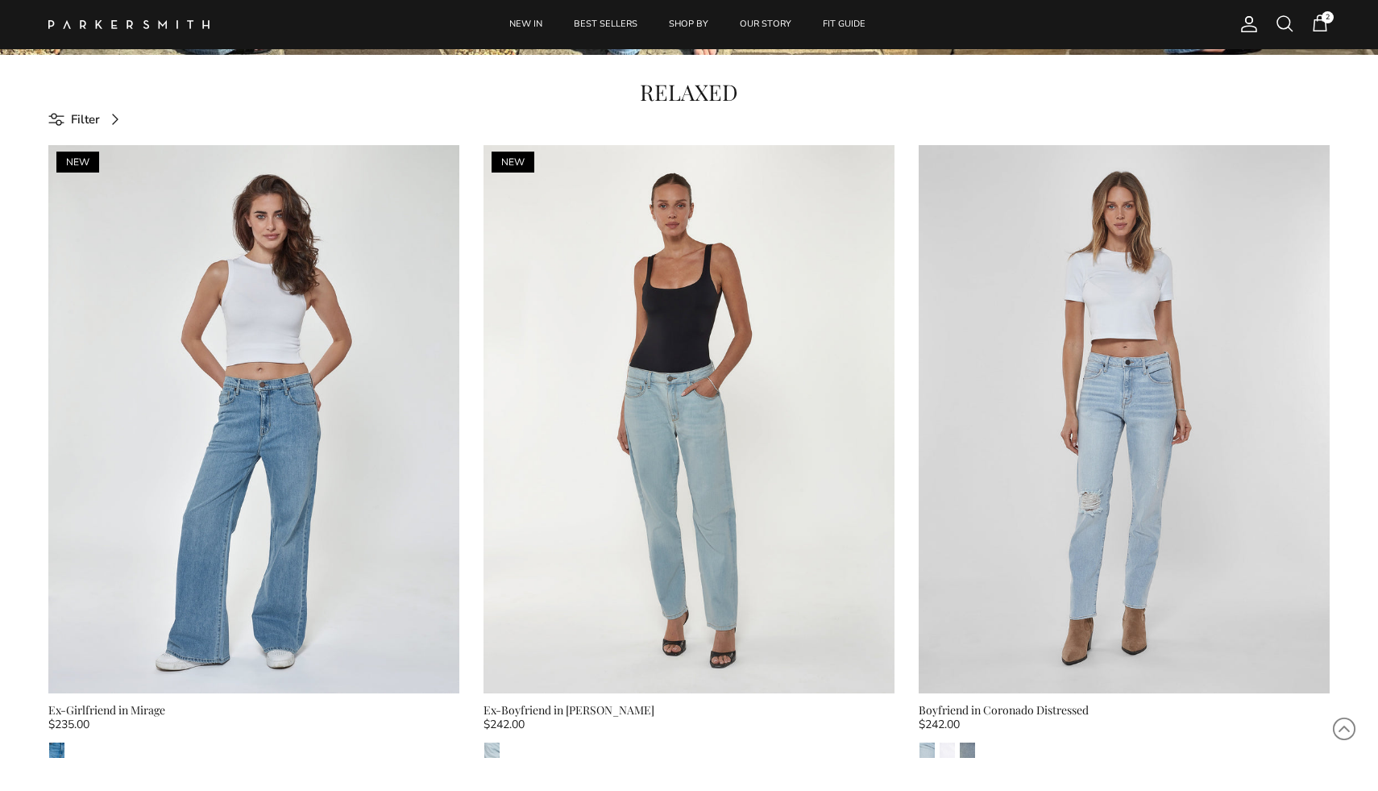
scroll to position [711, 0]
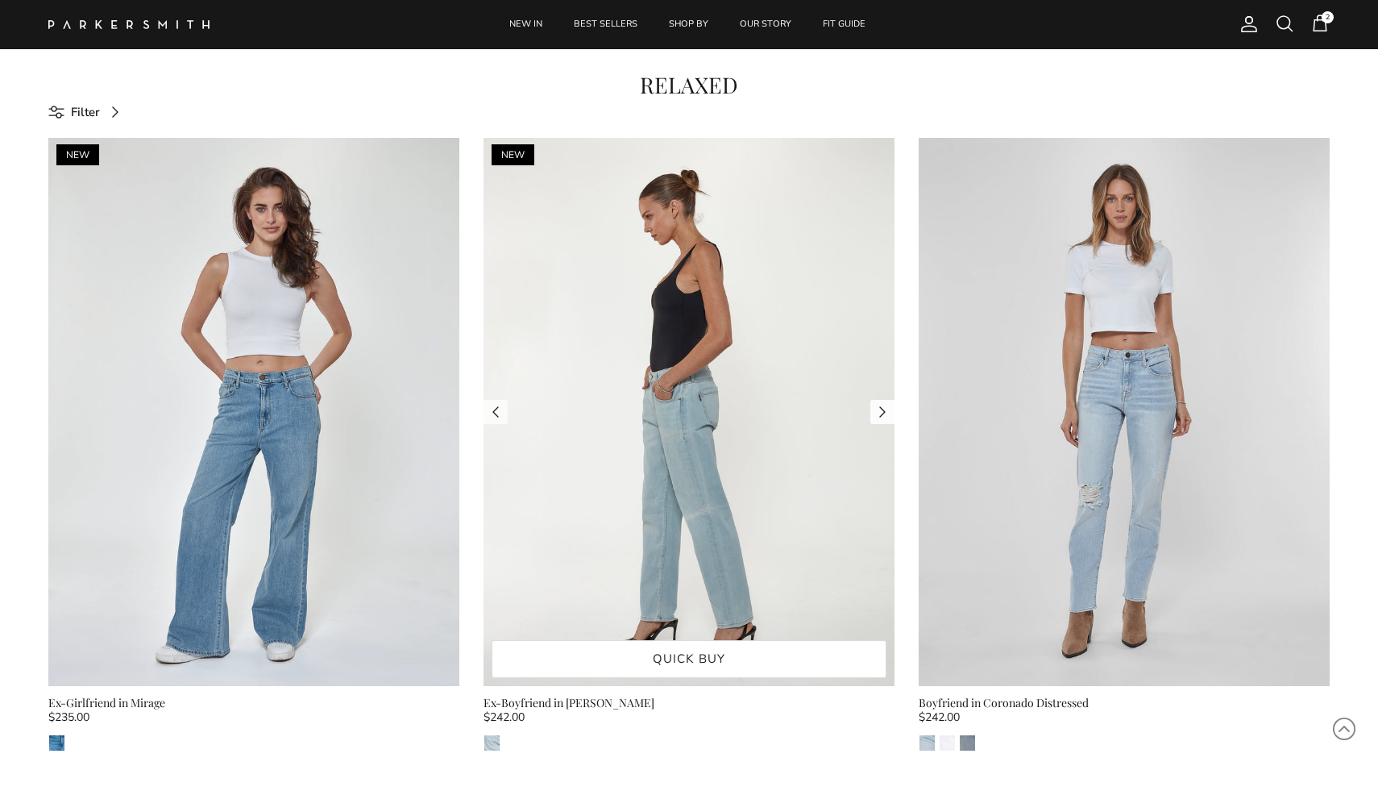
click at [885, 409] on link "Next" at bounding box center [882, 412] width 24 height 24
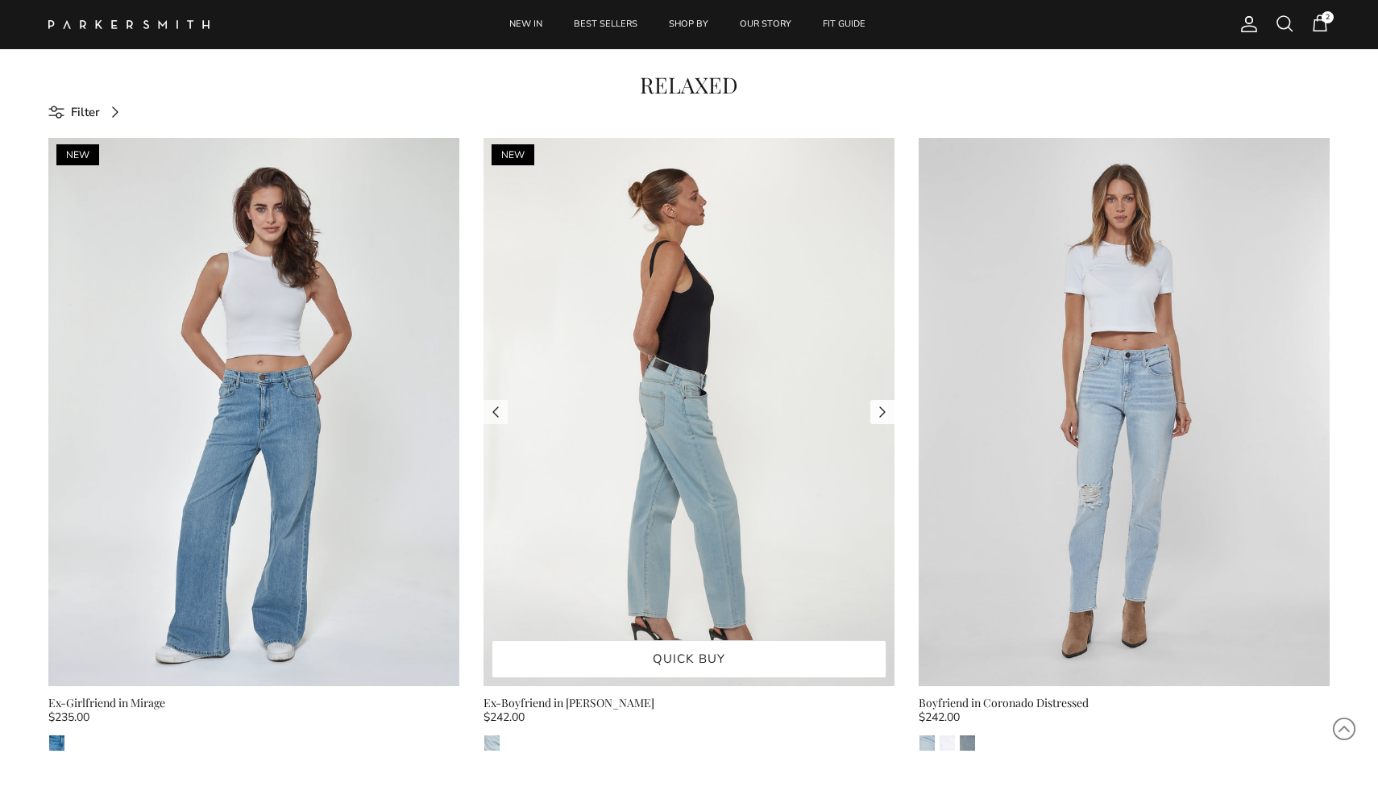
click at [885, 409] on link "Next" at bounding box center [882, 412] width 24 height 24
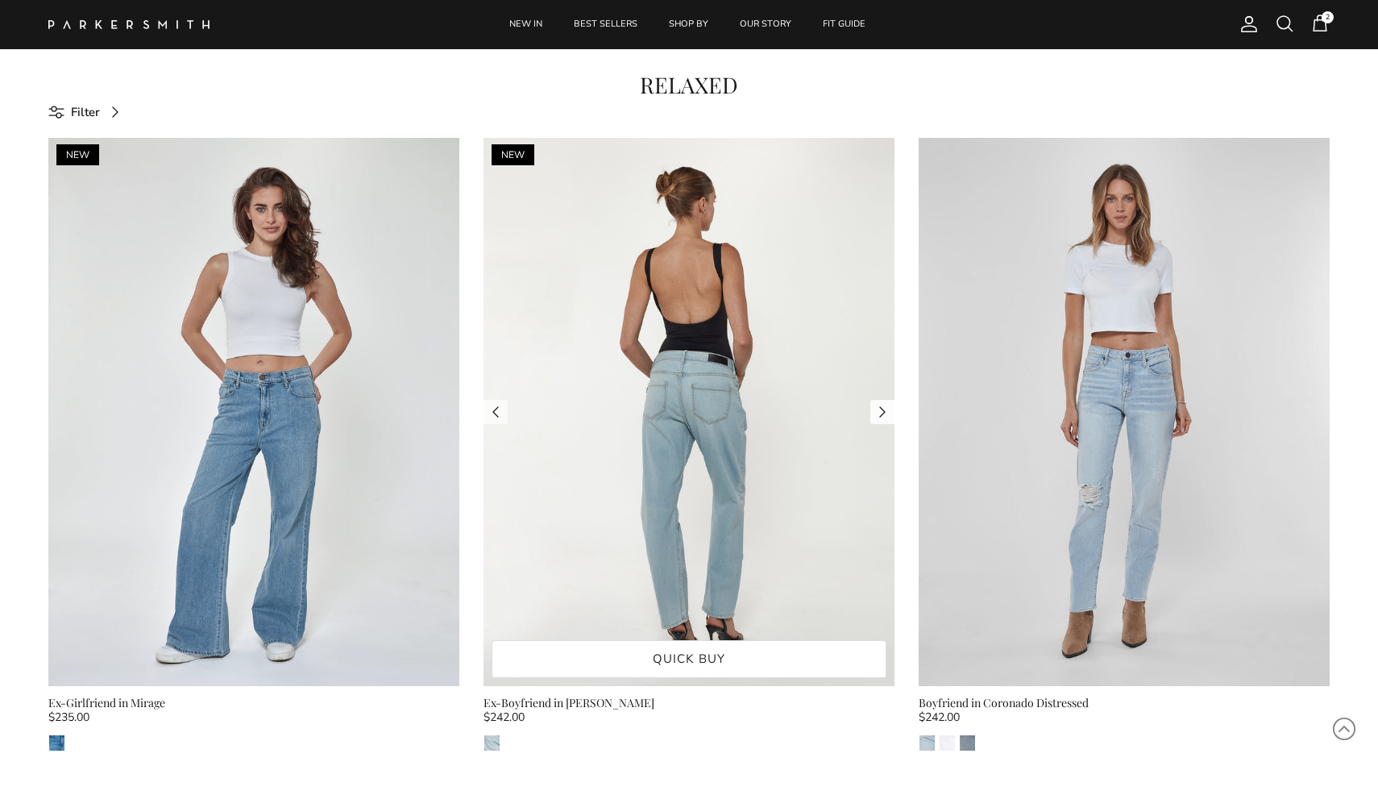
click at [885, 409] on link "Next" at bounding box center [882, 412] width 24 height 24
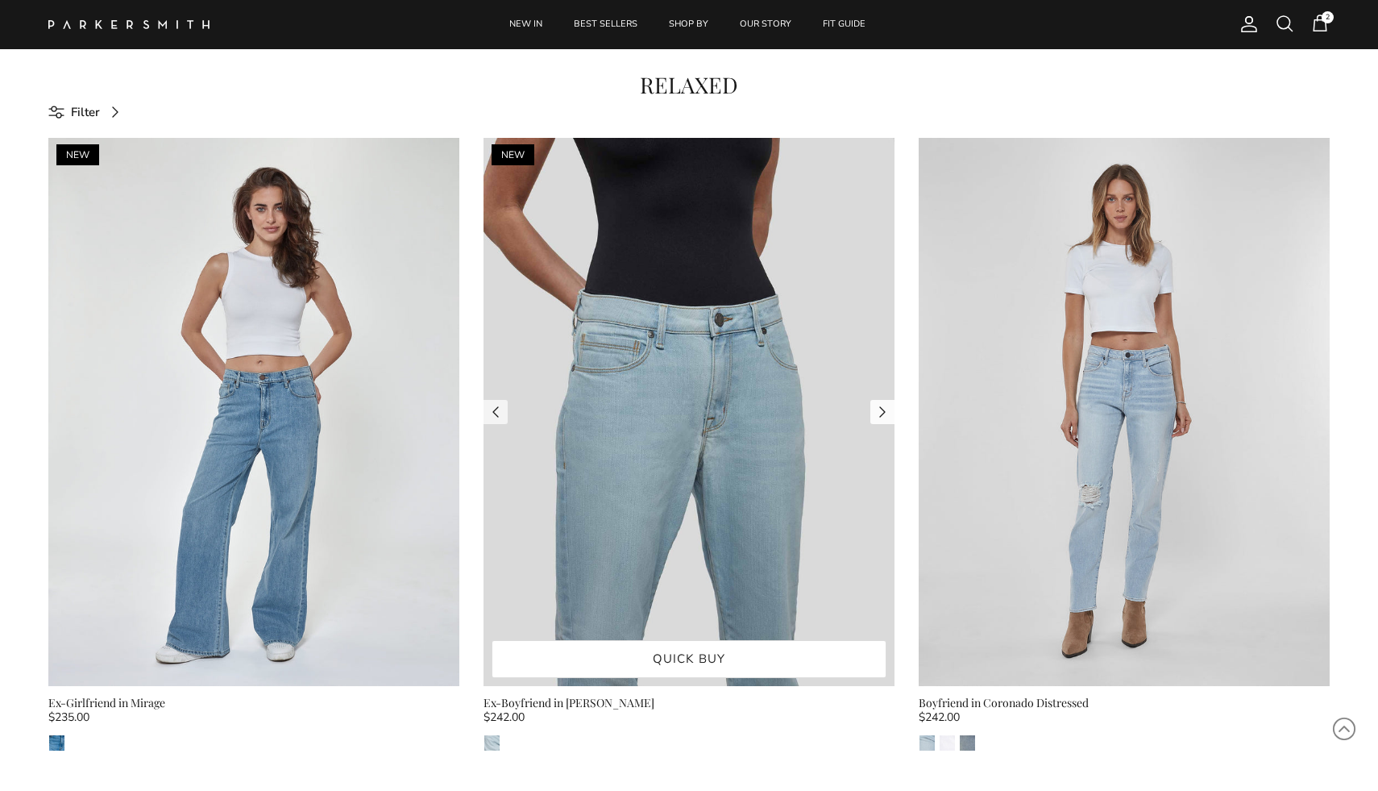
click at [885, 409] on link "Next" at bounding box center [882, 412] width 24 height 24
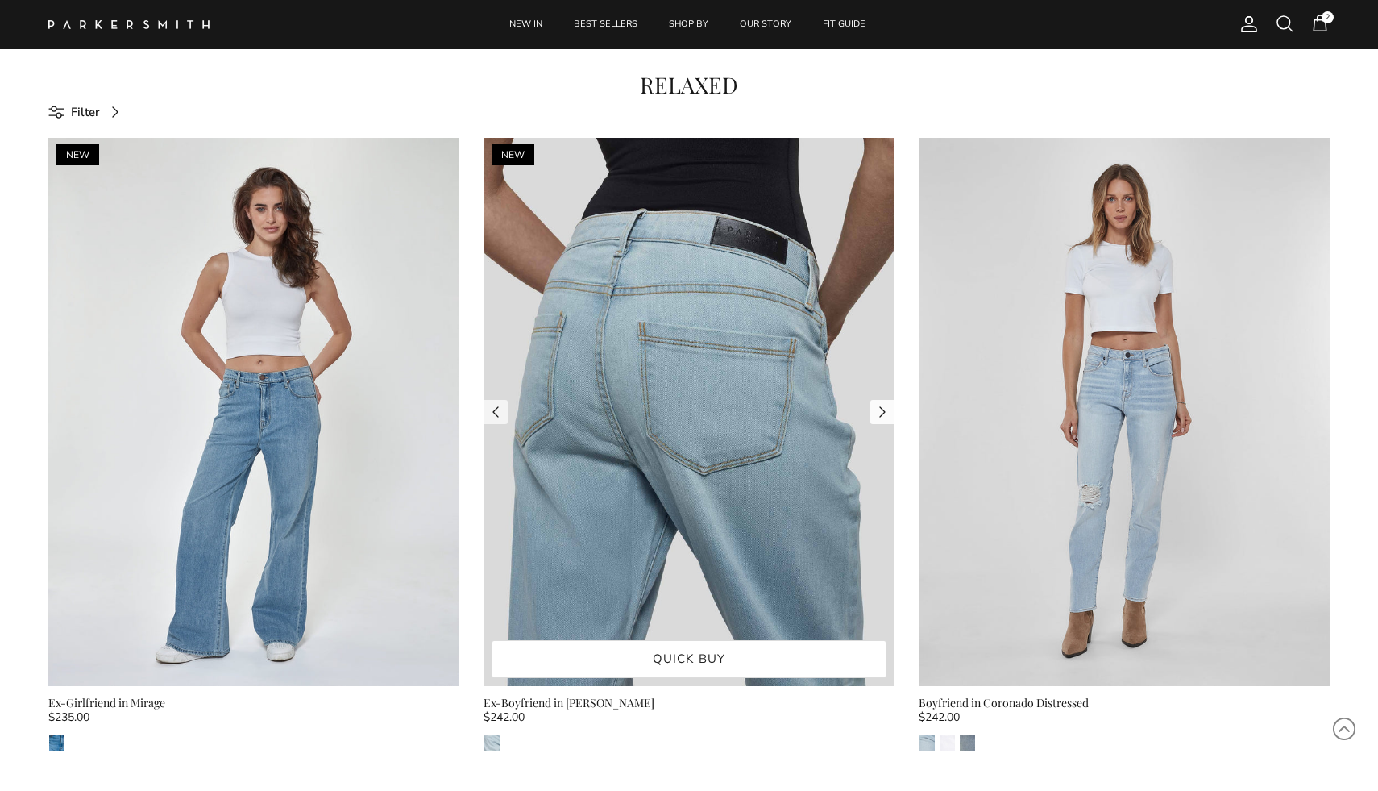
click at [885, 409] on link "Next" at bounding box center [882, 412] width 24 height 24
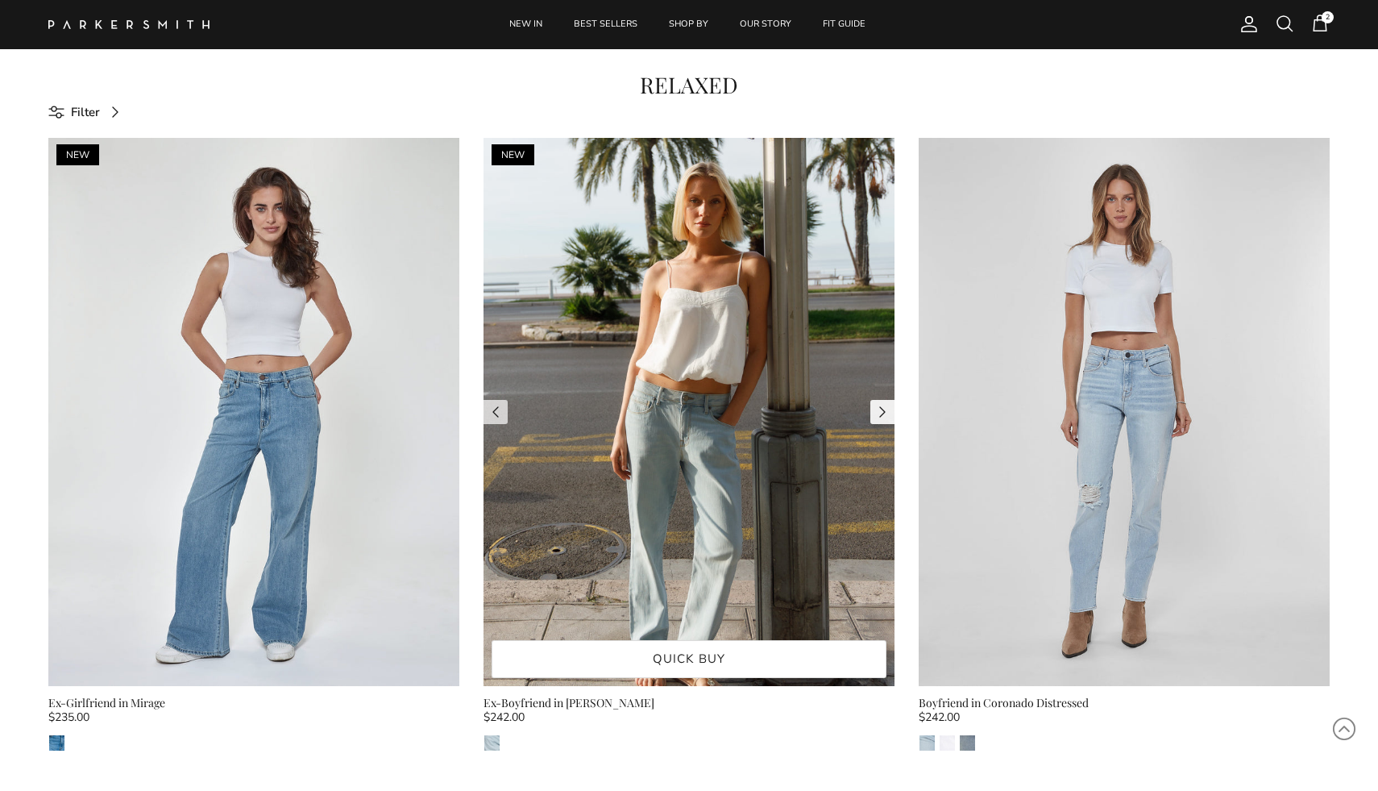
click at [885, 409] on link "Next" at bounding box center [882, 412] width 24 height 24
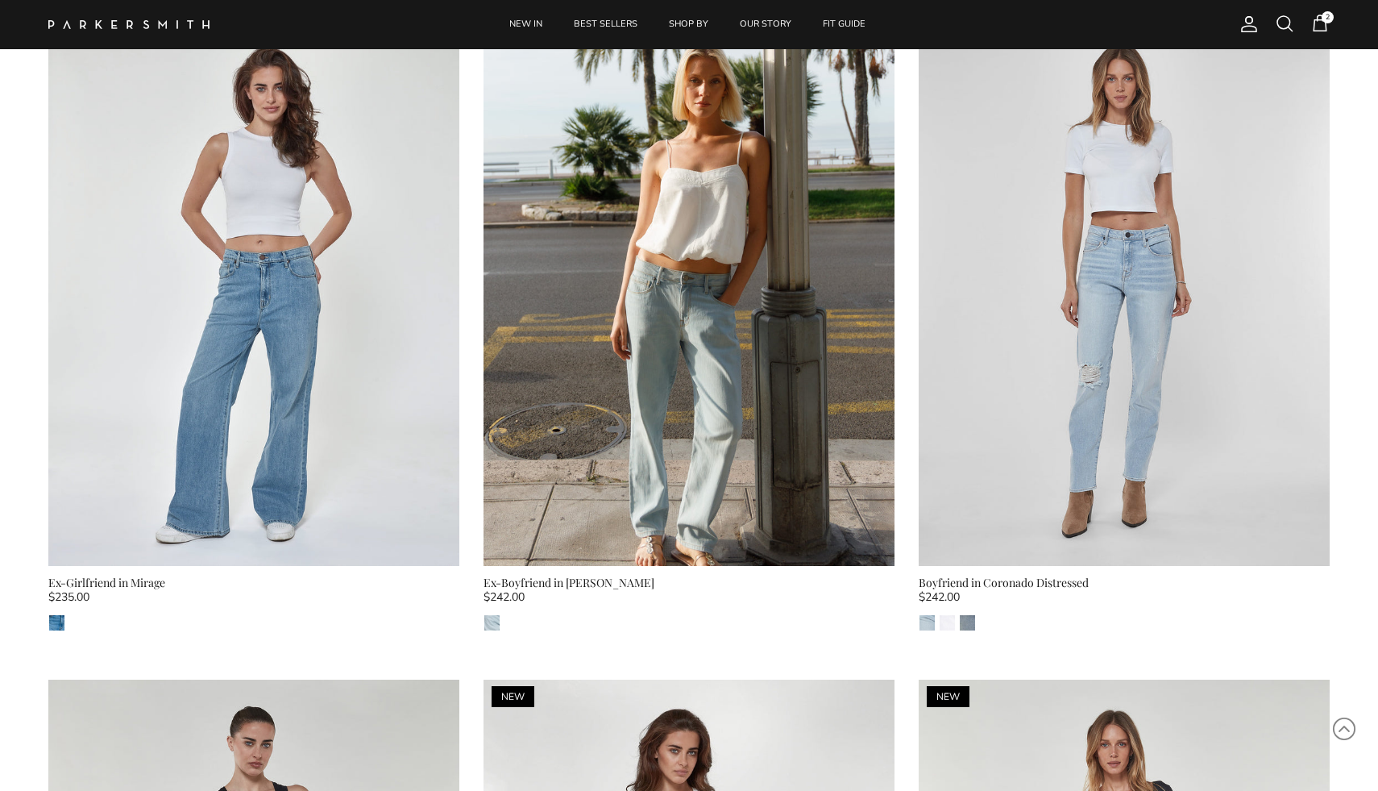
scroll to position [829, 0]
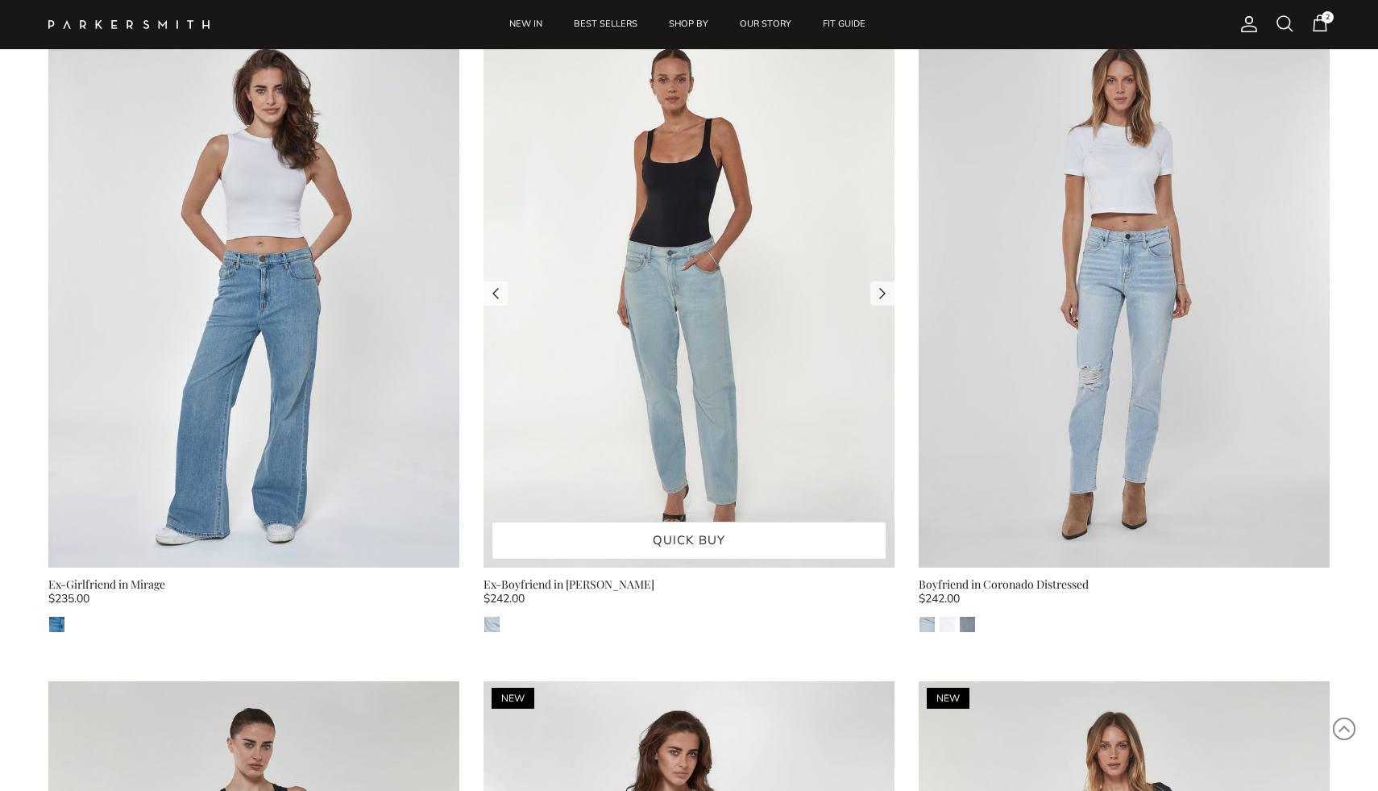
click at [756, 533] on link "Quick buy" at bounding box center [689, 540] width 395 height 38
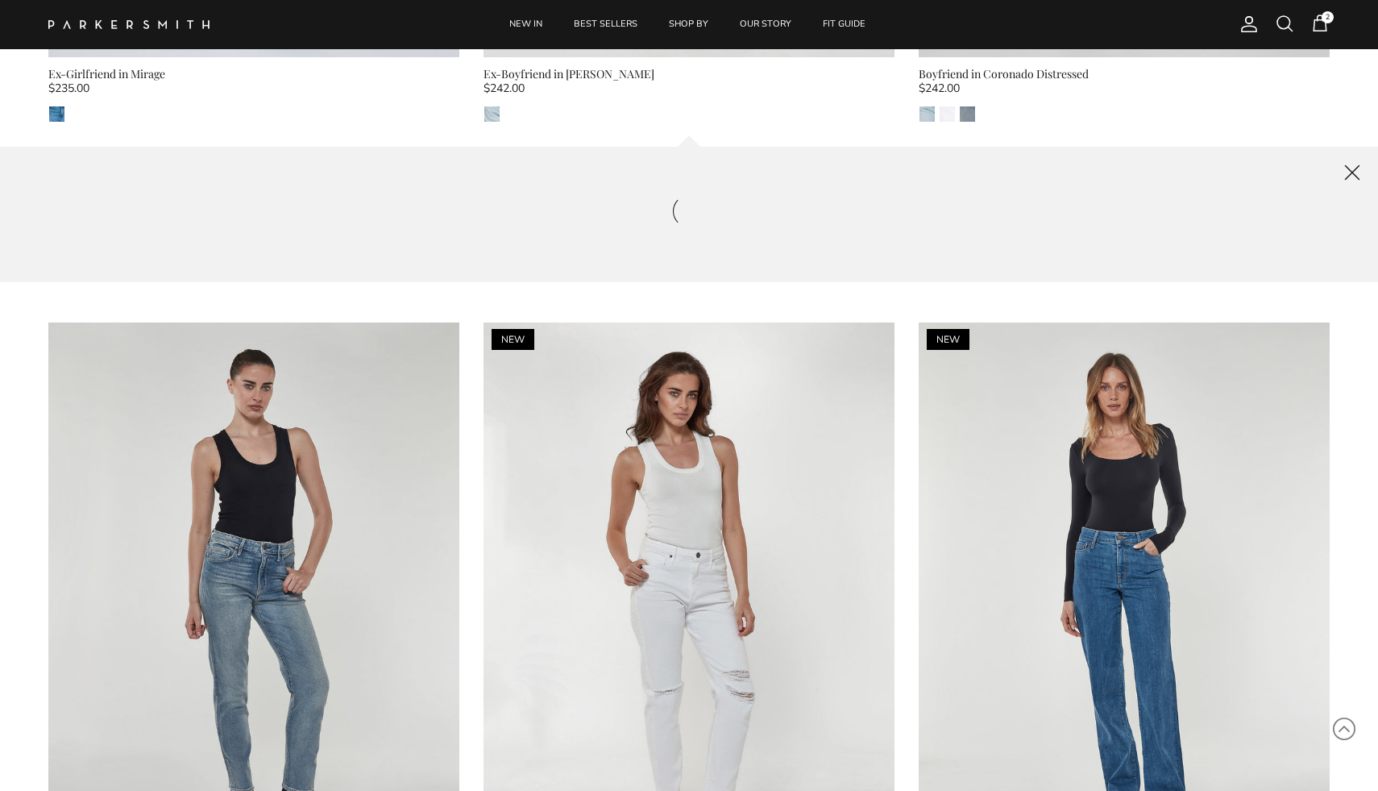
scroll to position [1340, 0]
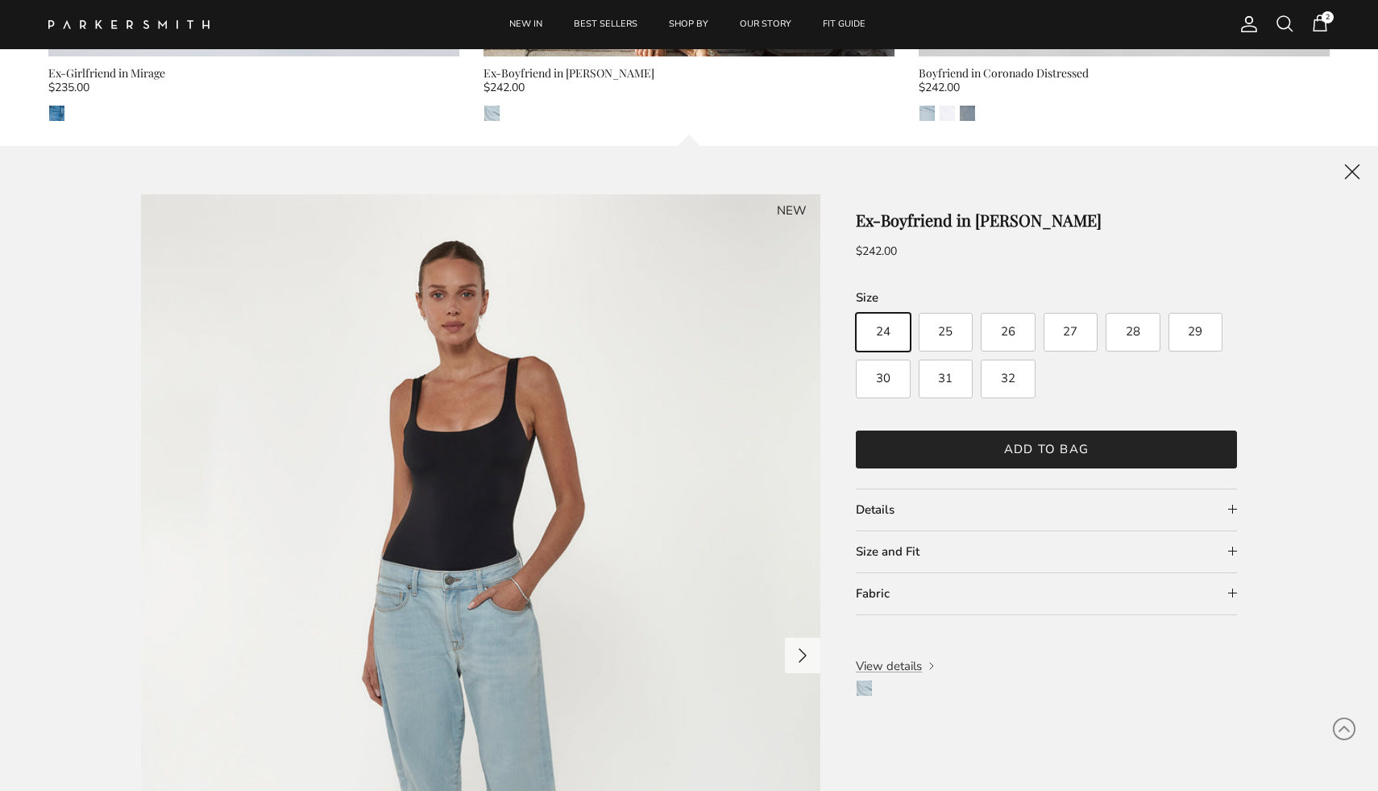
click at [886, 374] on span "30" at bounding box center [883, 378] width 15 height 12
click at [856, 305] on input "30" at bounding box center [855, 304] width 1 height 1
radio input "true"
click at [892, 446] on button "Add to bag" at bounding box center [1046, 449] width 381 height 38
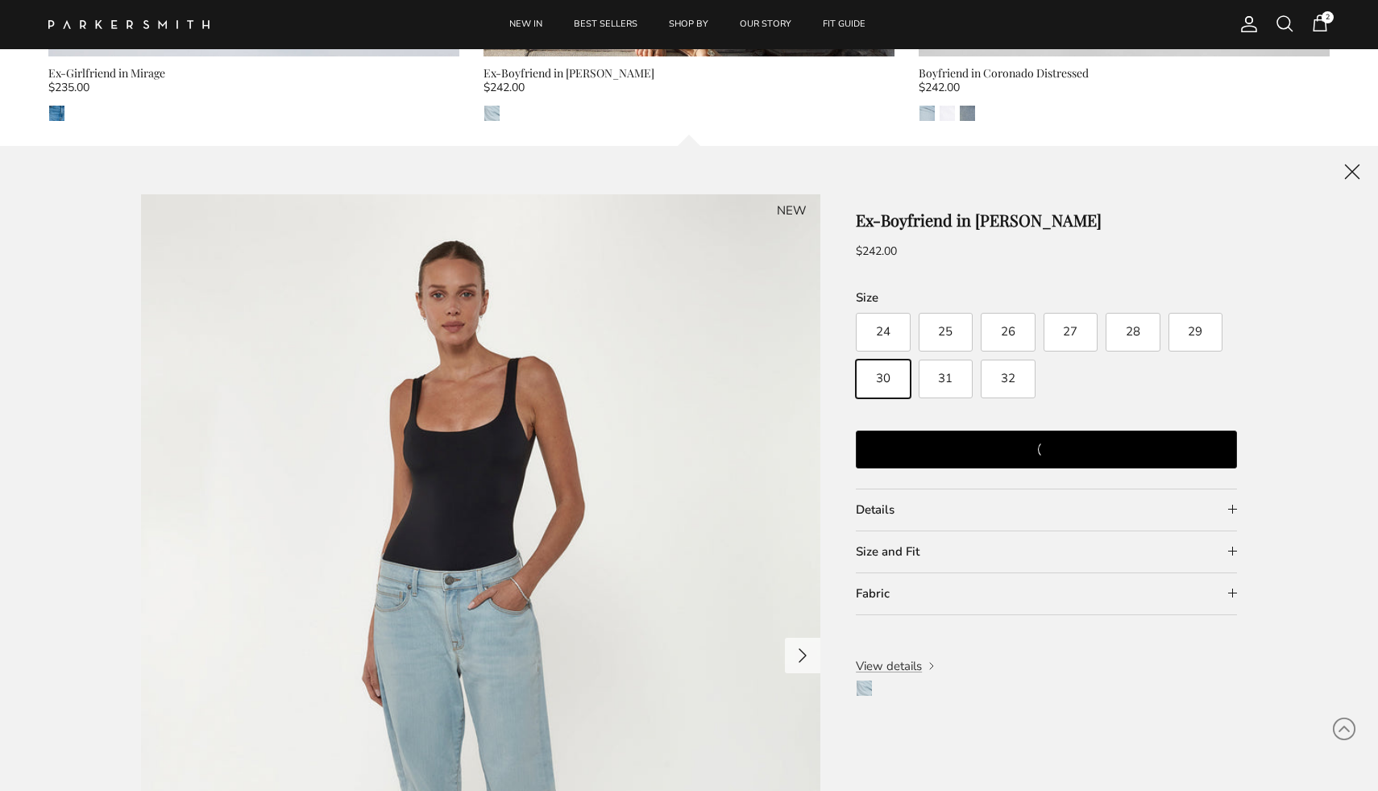
scroll to position [0, 0]
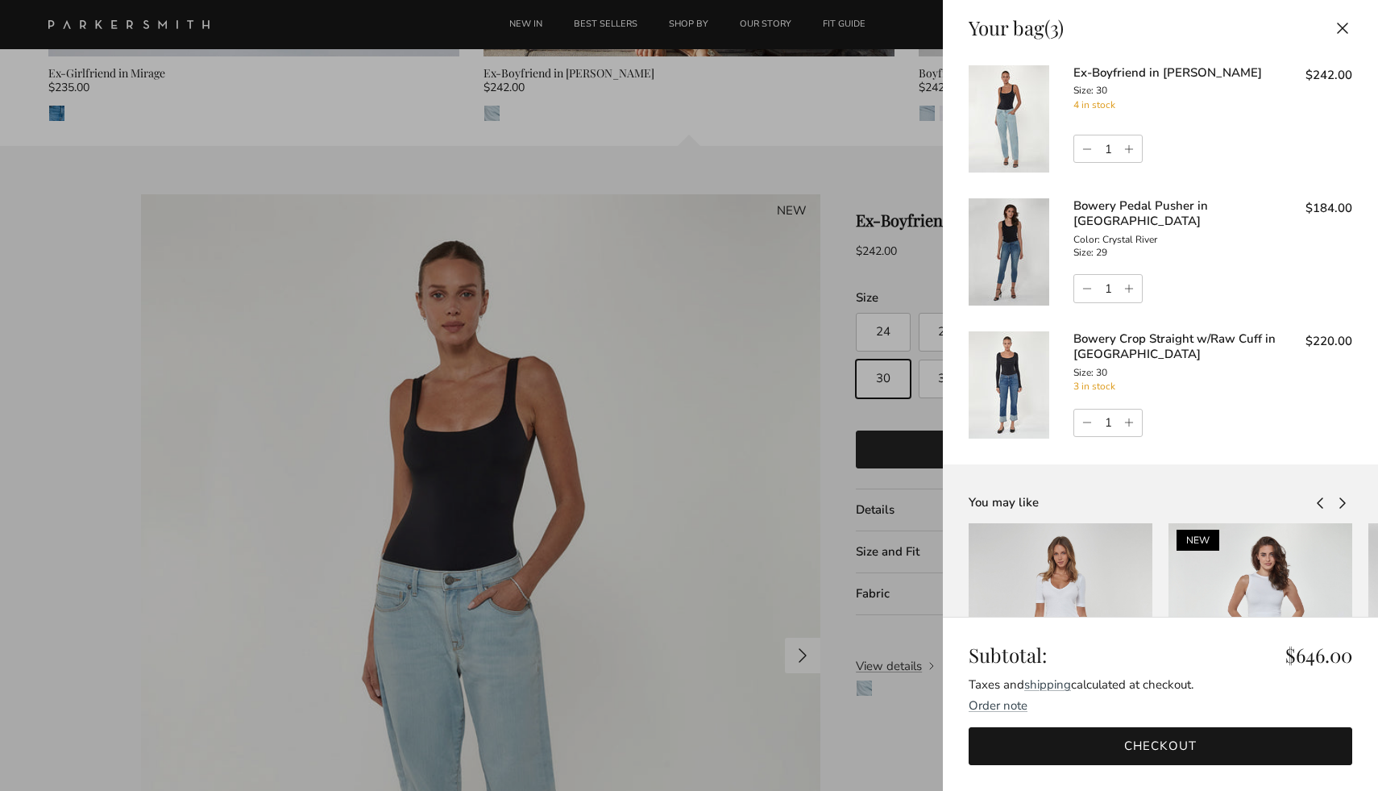
click at [1343, 24] on button "Close" at bounding box center [1342, 28] width 35 height 36
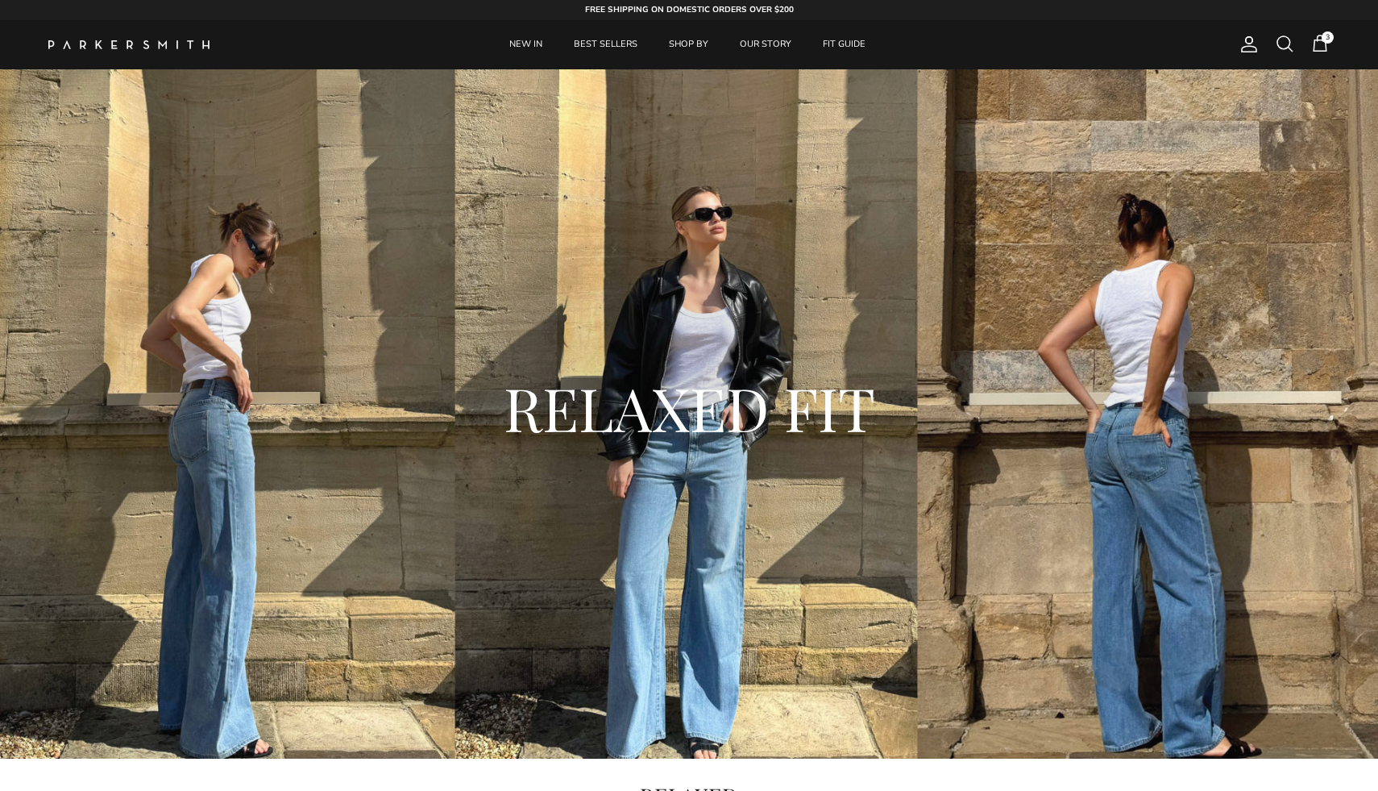
scroll to position [1340, 0]
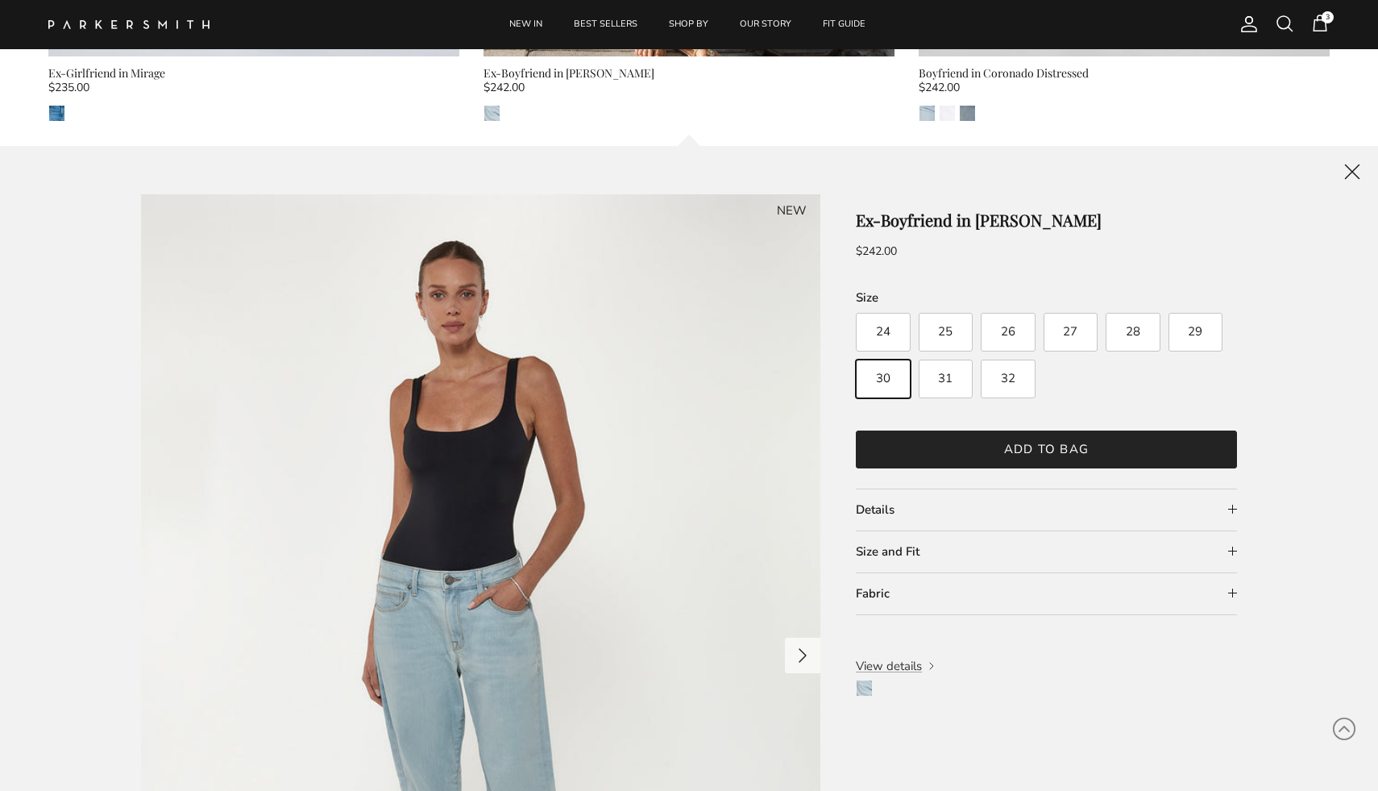
click at [1233, 552] on summary "Size and Fit" at bounding box center [1046, 551] width 381 height 41
click at [1233, 591] on summary "Fabric" at bounding box center [1046, 593] width 381 height 41
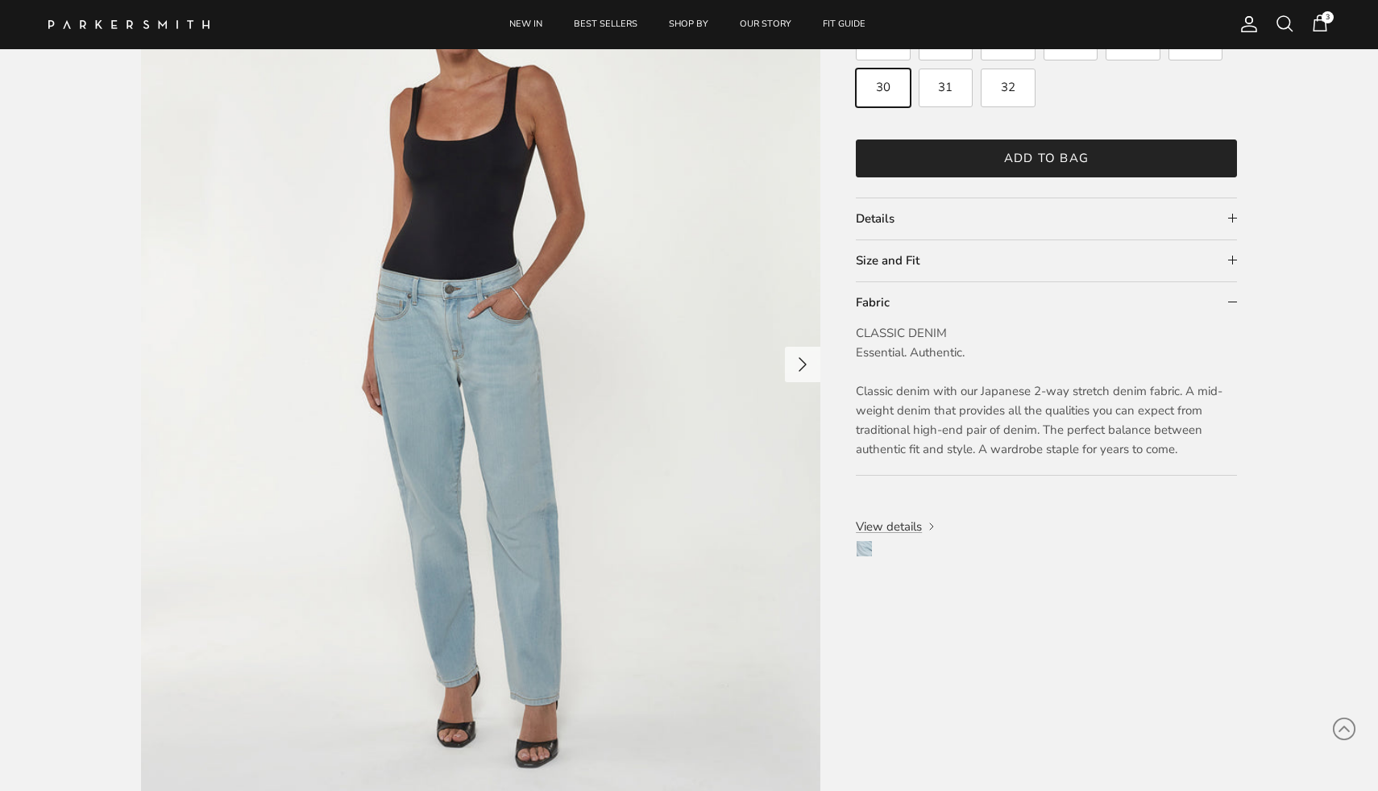
scroll to position [1633, 0]
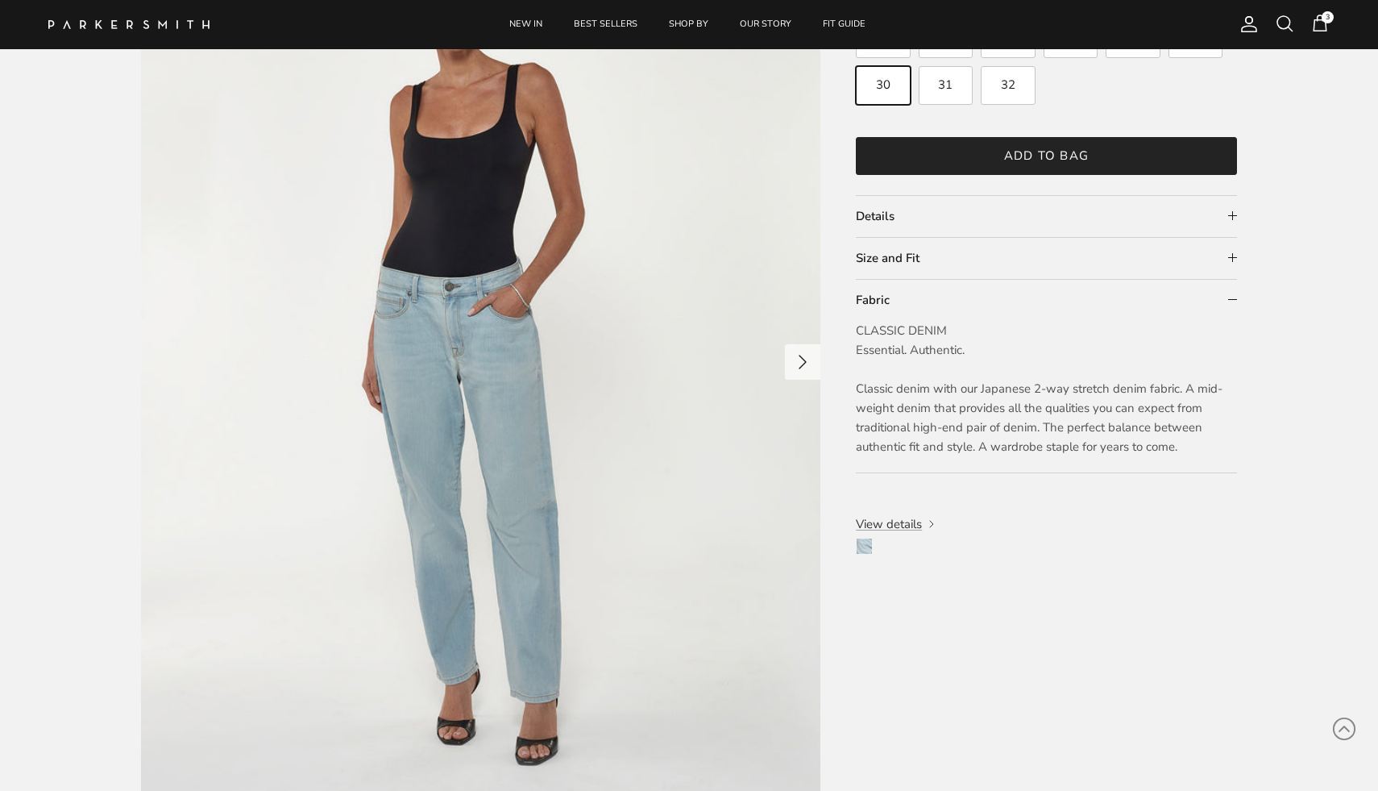
click at [1231, 295] on summary "Fabric" at bounding box center [1046, 300] width 381 height 41
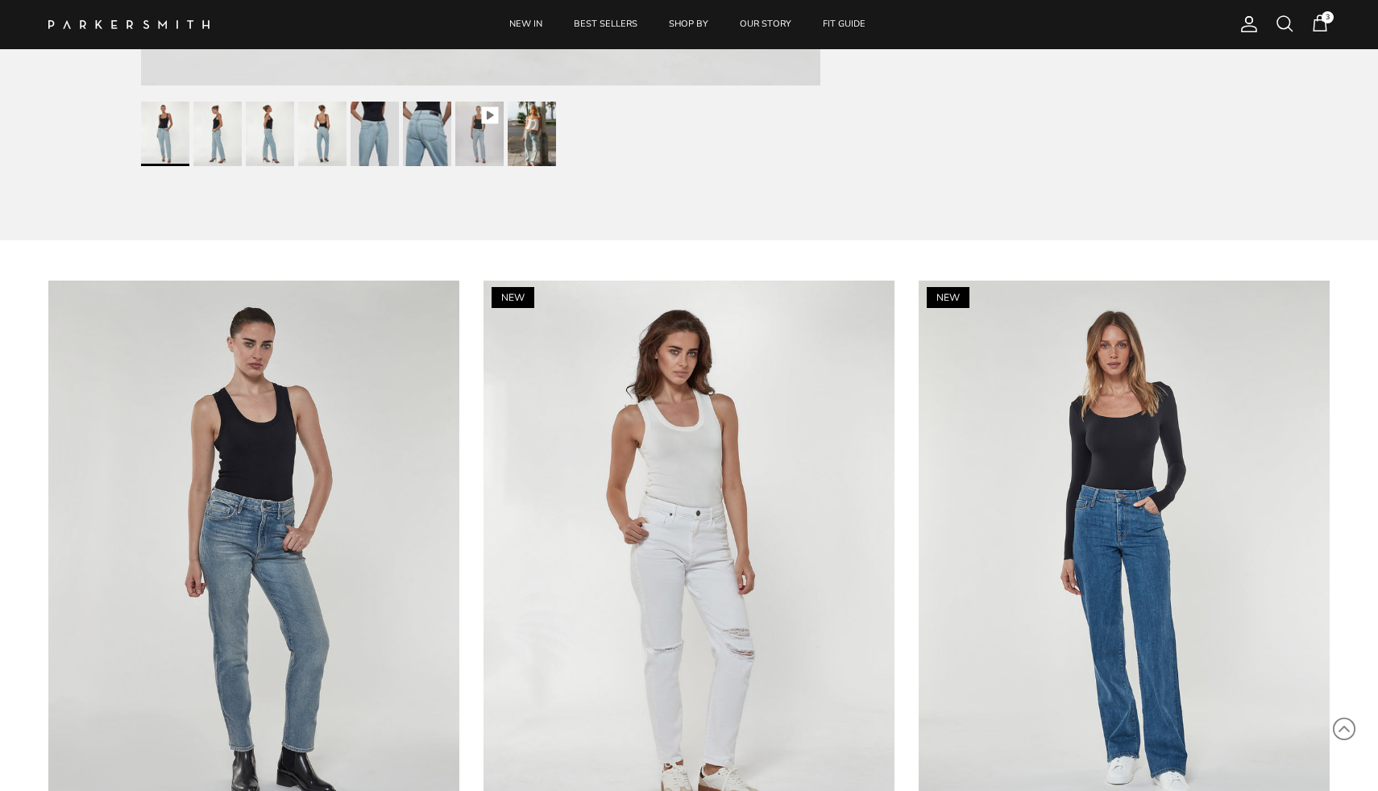
scroll to position [2356, 0]
click at [486, 106] on img at bounding box center [479, 132] width 48 height 64
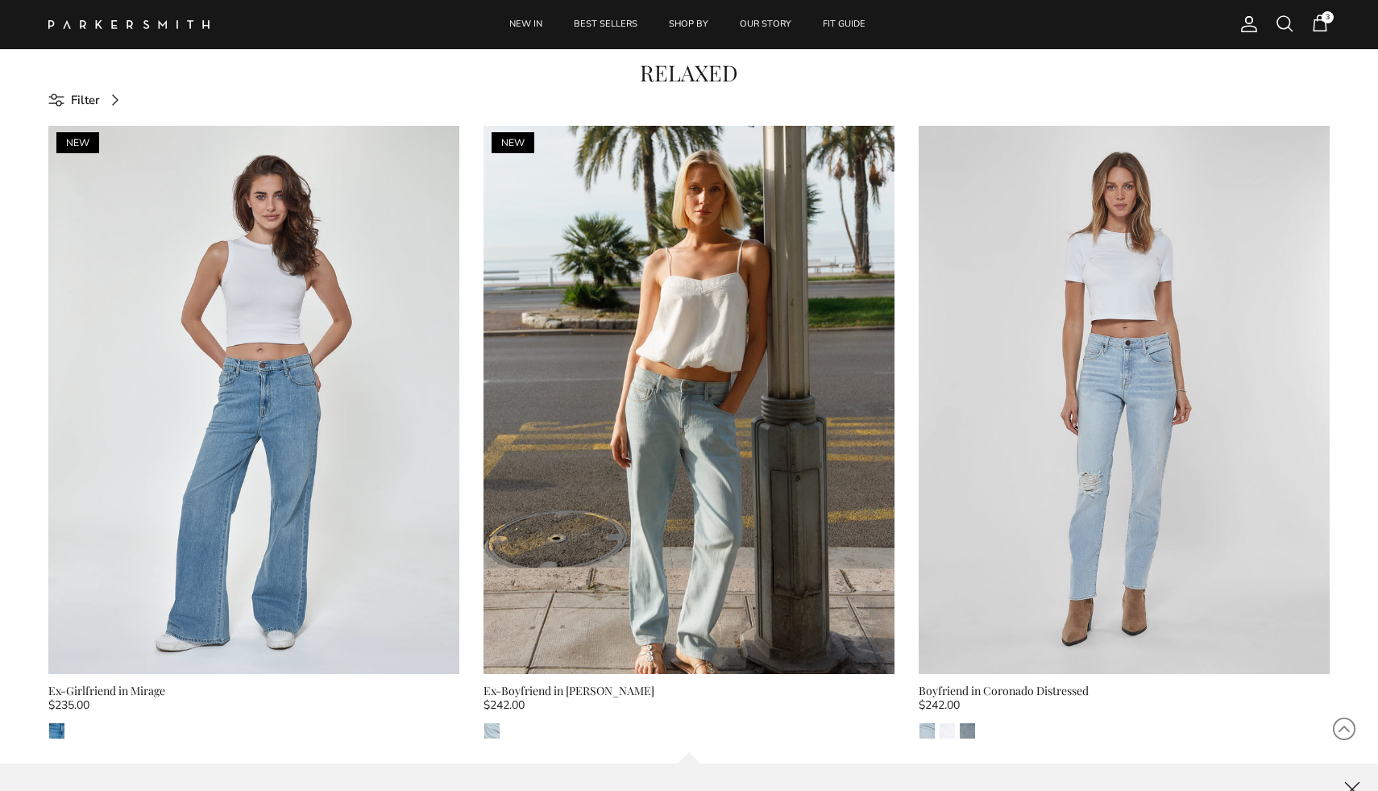
scroll to position [721, 0]
